Goal: Learn about a topic

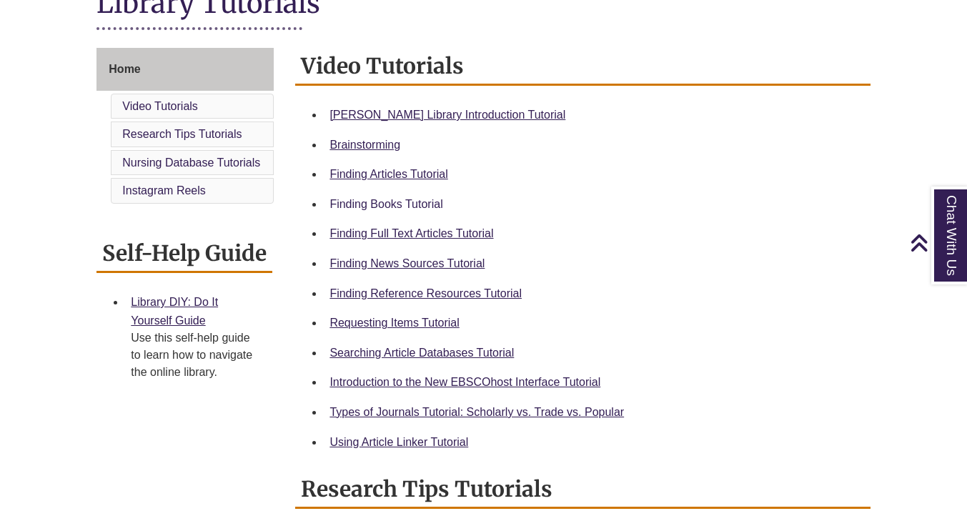
scroll to position [286, 0]
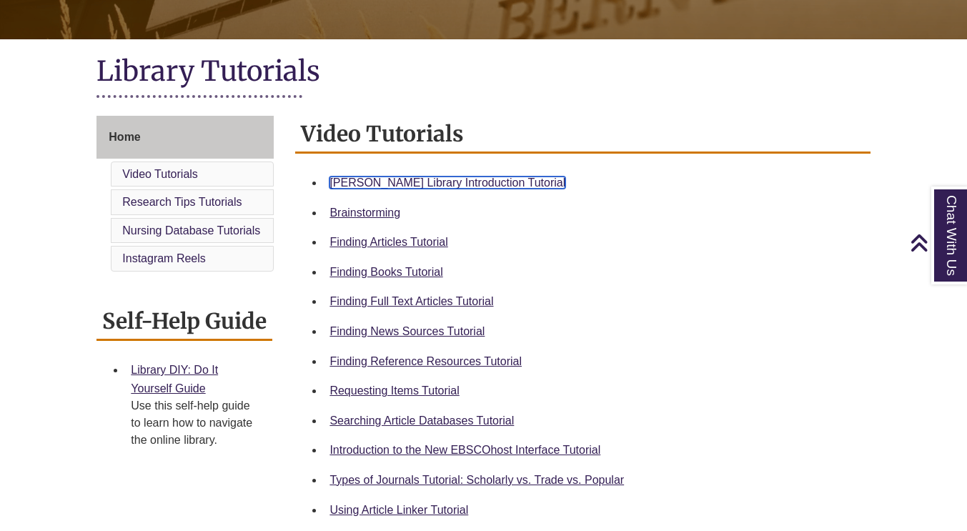
click at [383, 181] on link "[PERSON_NAME] Library Introduction Tutorial" at bounding box center [448, 183] width 236 height 12
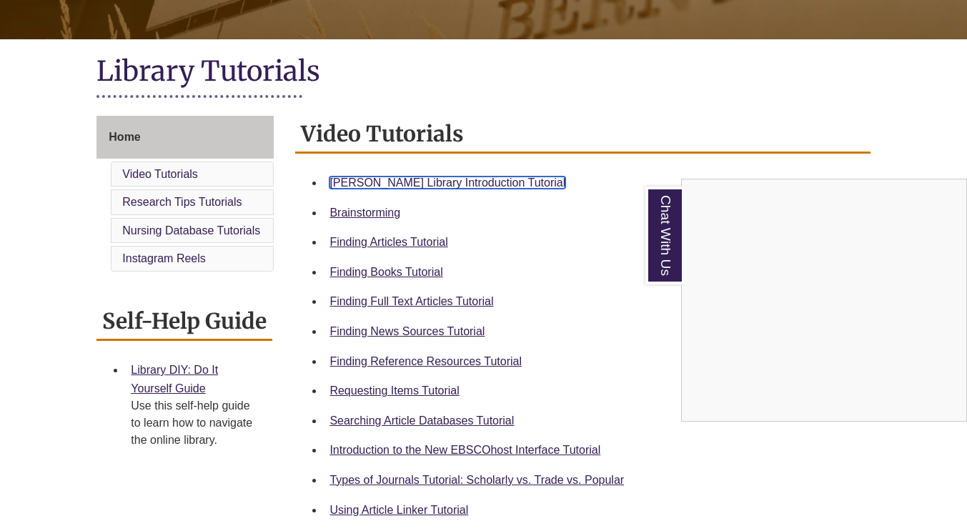
scroll to position [0, 0]
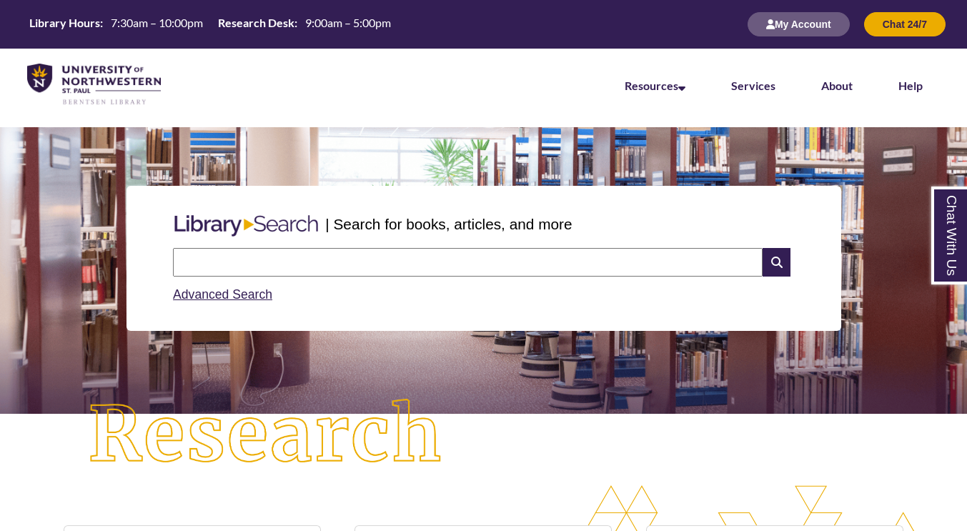
scroll to position [292, 967]
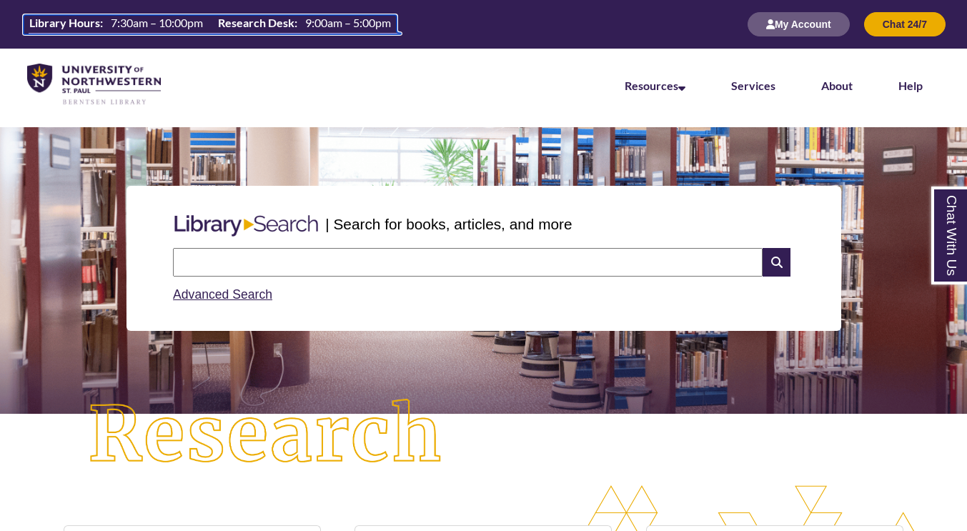
click at [269, 17] on th "Research Desk:" at bounding box center [255, 23] width 87 height 16
